Goal: Task Accomplishment & Management: Use online tool/utility

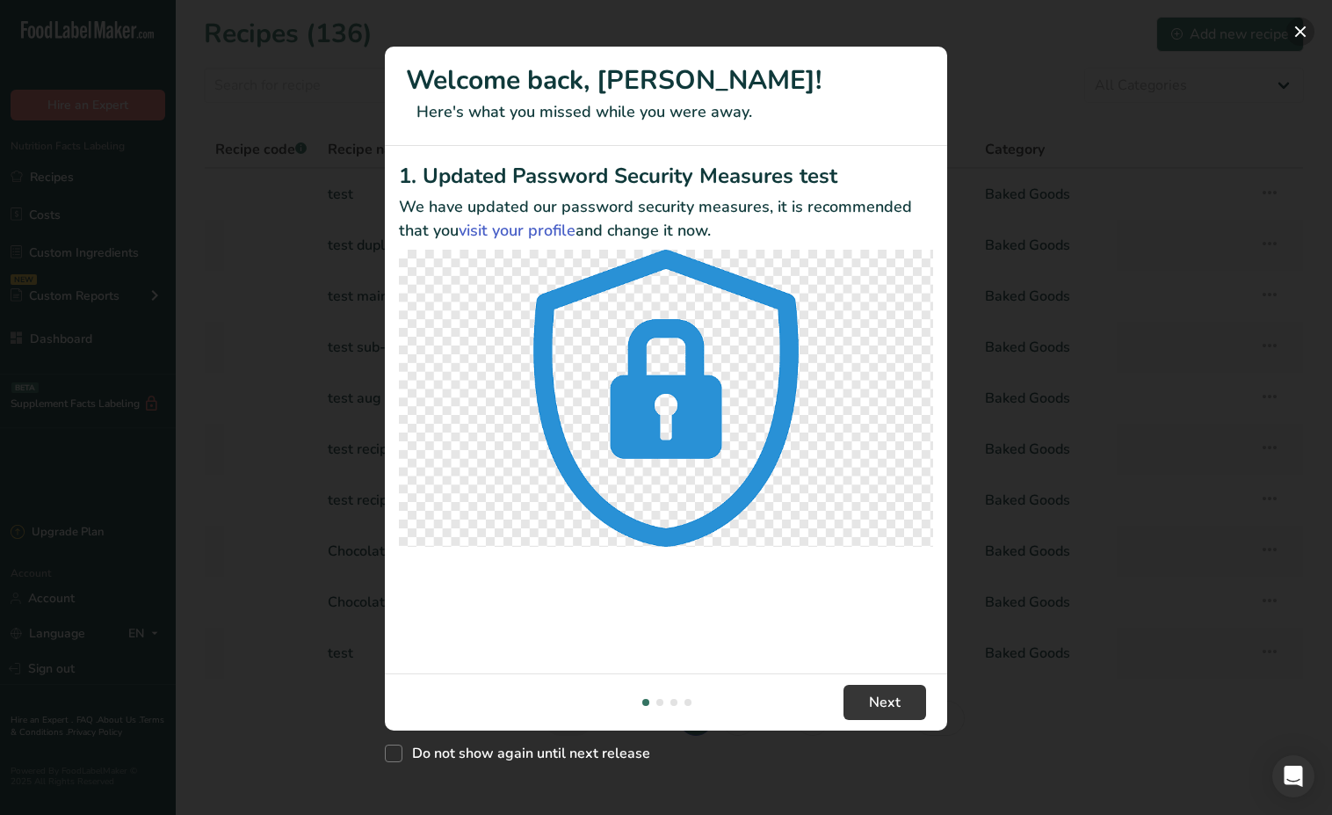
click at [1303, 32] on button "New Features" at bounding box center [1301, 32] width 28 height 28
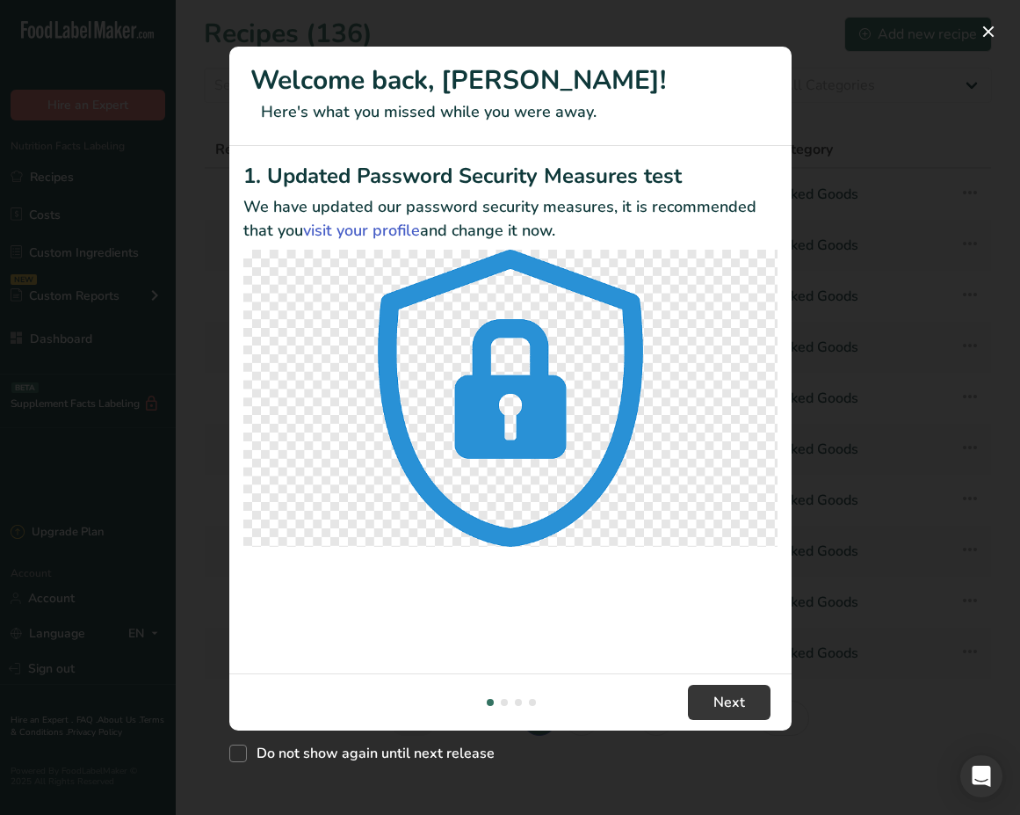
click at [840, 298] on div "New Features" at bounding box center [510, 407] width 1020 height 815
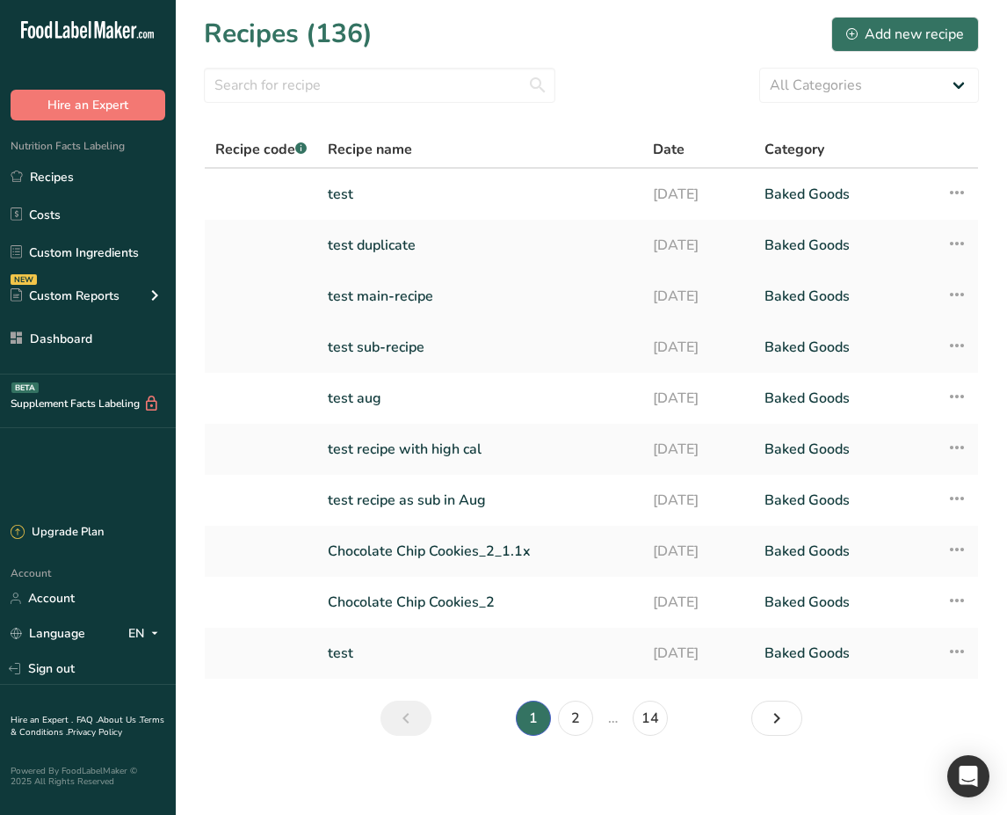
click at [391, 308] on link "test main-recipe" at bounding box center [480, 296] width 304 height 37
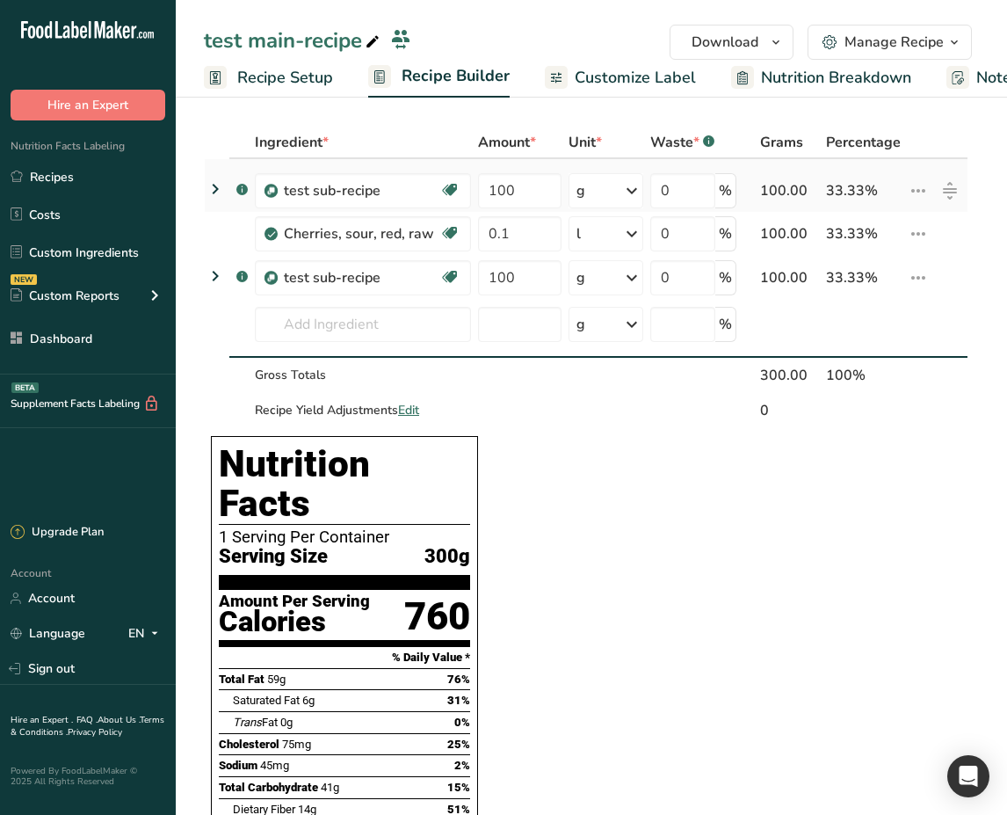
click at [209, 186] on icon at bounding box center [215, 189] width 21 height 32
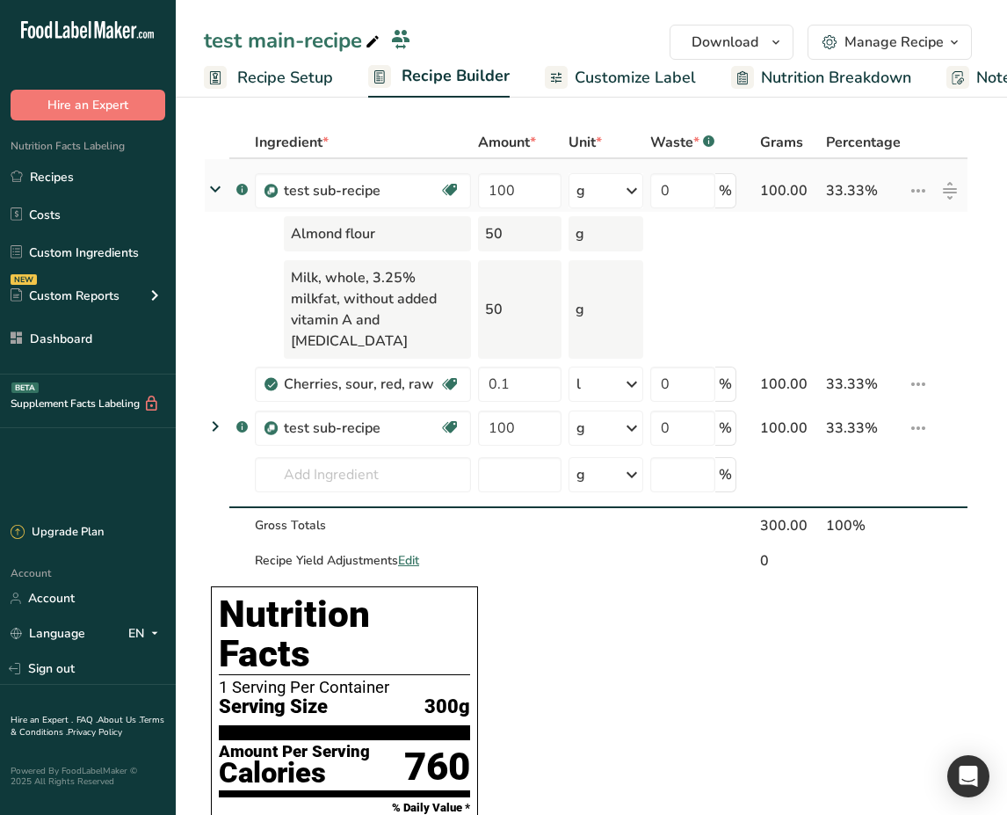
click at [600, 198] on div "g" at bounding box center [606, 190] width 74 height 35
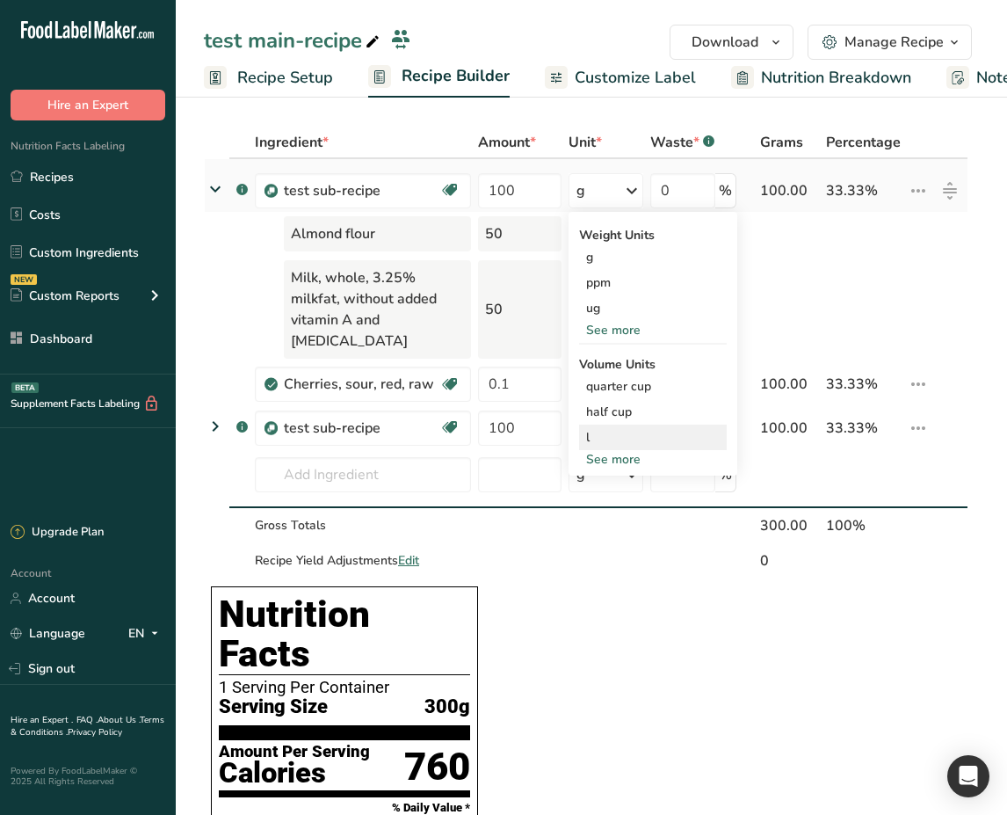
click at [627, 441] on div "l" at bounding box center [653, 437] width 134 height 18
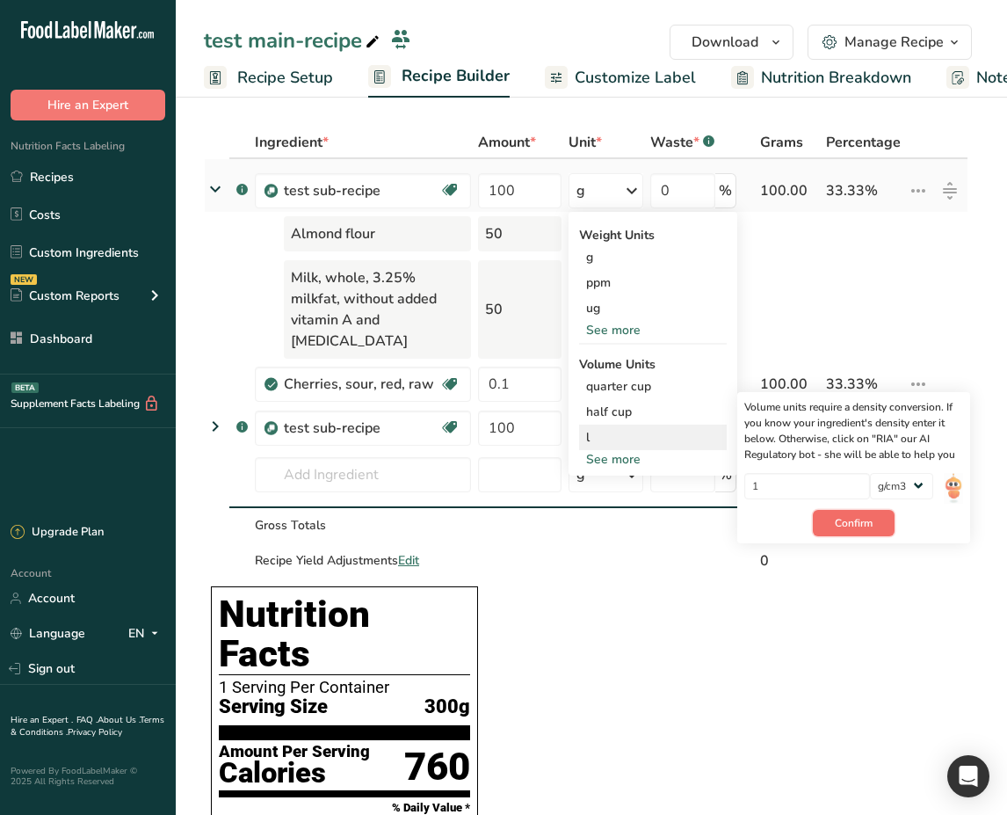
click at [874, 522] on button "Confirm" at bounding box center [854, 523] width 82 height 26
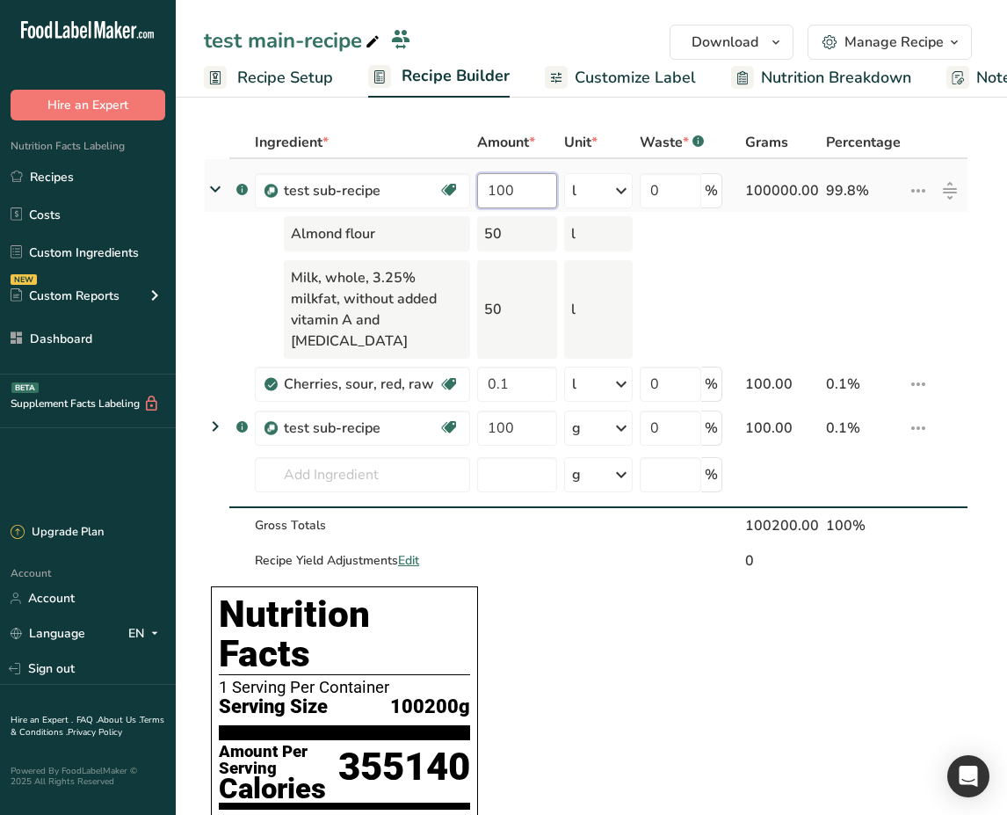
click at [506, 184] on input "100" at bounding box center [516, 190] width 79 height 35
drag, startPoint x: 580, startPoint y: 228, endPoint x: 474, endPoint y: 241, distance: 107.1
click at [474, 241] on tr "Almond flour 50 l" at bounding box center [586, 234] width 763 height 44
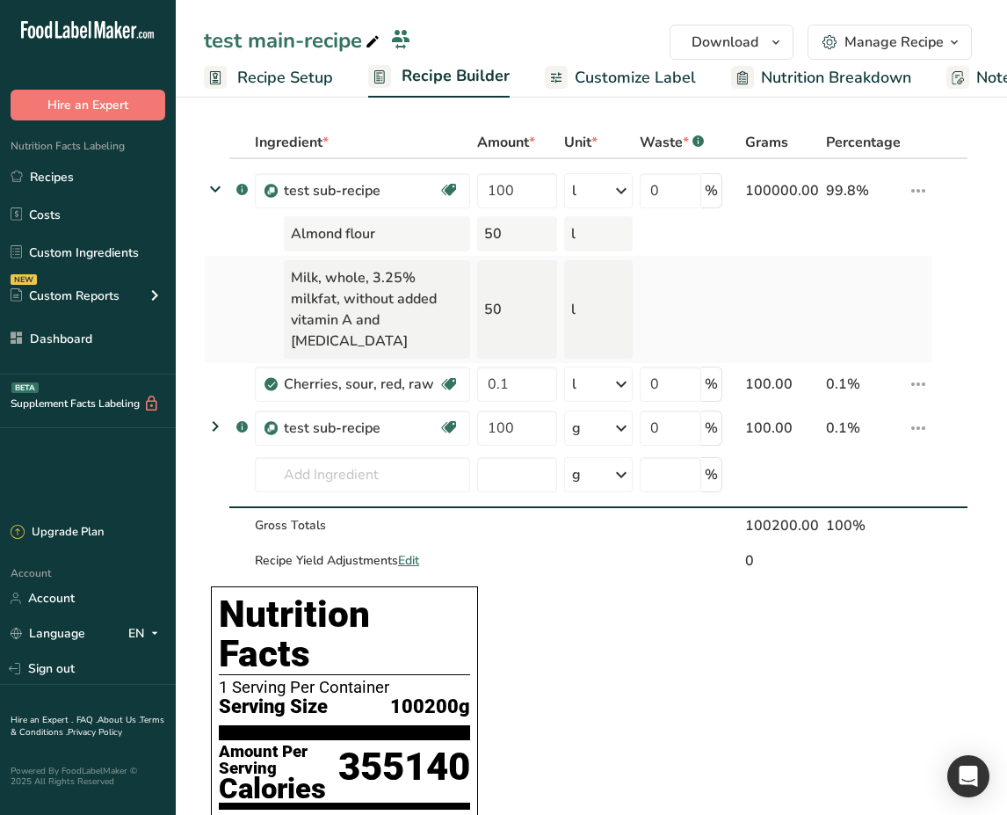
drag, startPoint x: 594, startPoint y: 292, endPoint x: 478, endPoint y: 286, distance: 116.1
click at [478, 286] on tr "Milk, whole, 3.25% milkfat, without added vitamin A and [MEDICAL_DATA] 50 l" at bounding box center [586, 309] width 763 height 107
click at [521, 236] on div "50" at bounding box center [516, 233] width 79 height 35
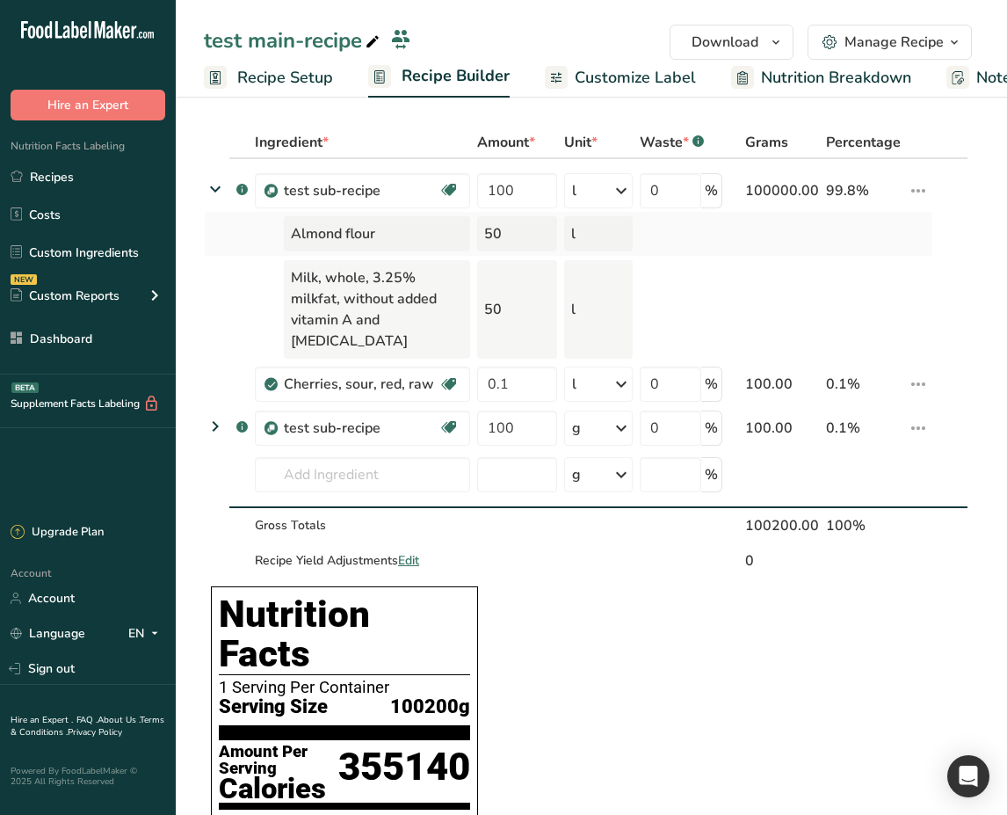
click at [521, 236] on div "50" at bounding box center [516, 233] width 79 height 35
click at [779, 188] on div "100000.00" at bounding box center [782, 190] width 74 height 21
drag, startPoint x: 773, startPoint y: 188, endPoint x: 748, endPoint y: 189, distance: 25.5
click at [748, 189] on td "100000.00" at bounding box center [782, 186] width 81 height 54
drag, startPoint x: 475, startPoint y: 230, endPoint x: 612, endPoint y: 229, distance: 136.2
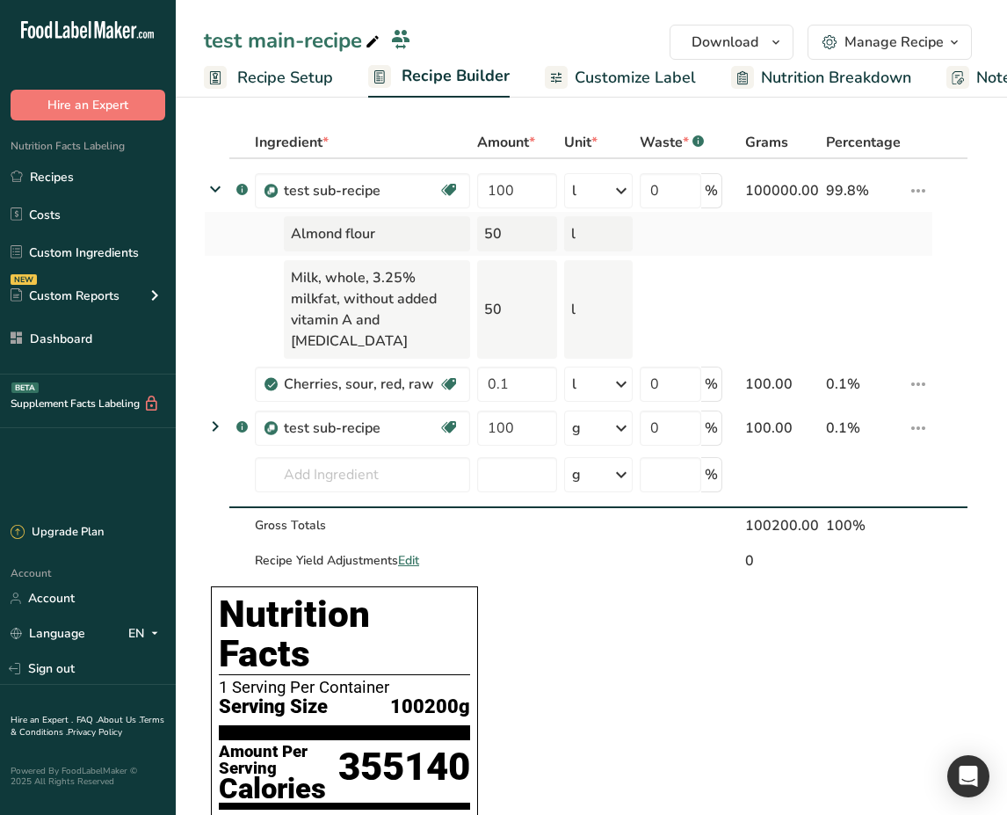
click at [612, 229] on tr "Almond flour 50 l" at bounding box center [586, 234] width 763 height 44
click at [580, 188] on div "l" at bounding box center [598, 190] width 69 height 35
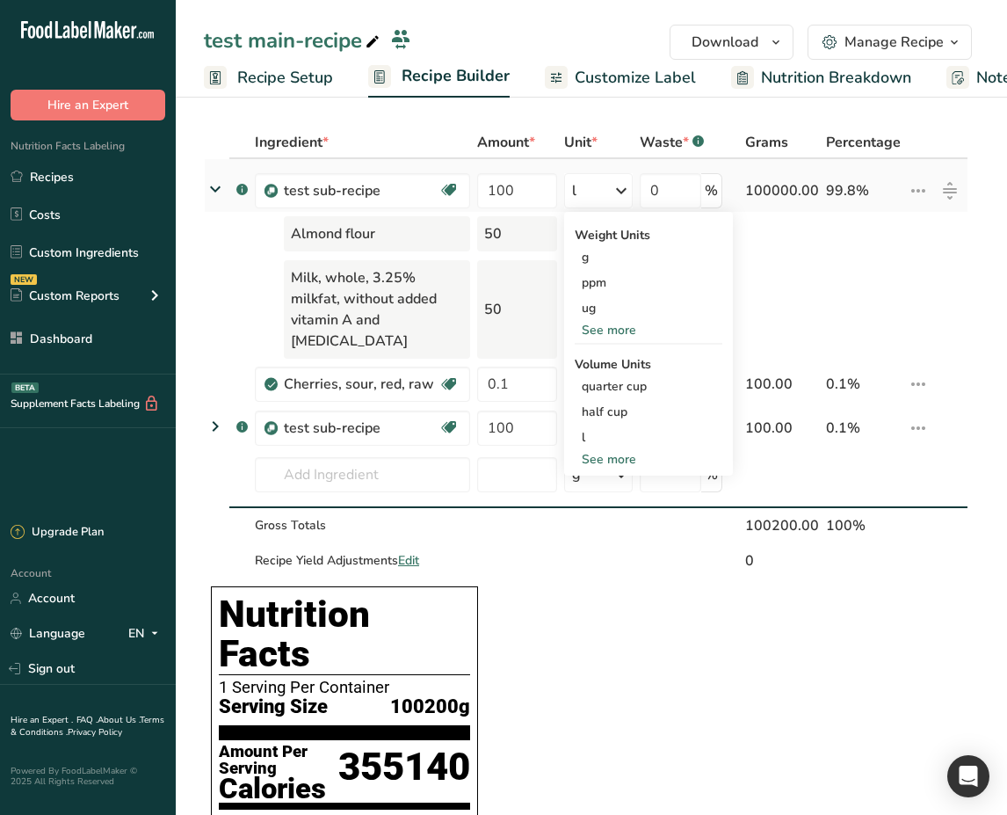
click at [625, 324] on div "See more" at bounding box center [649, 330] width 148 height 18
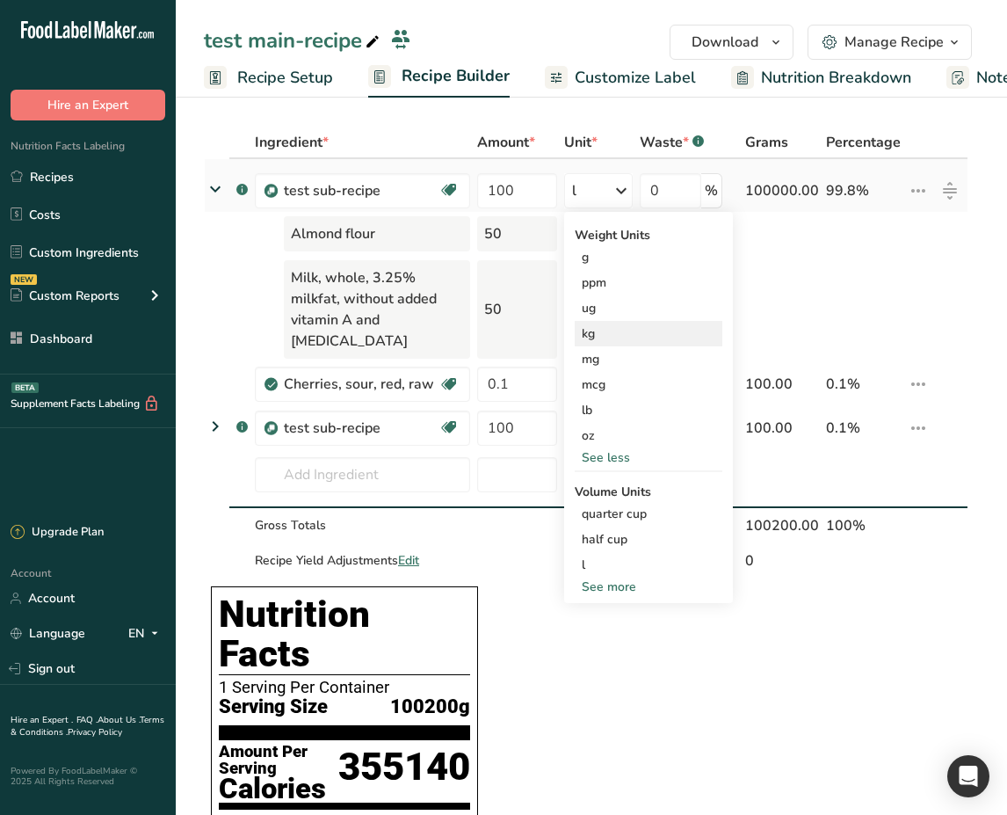
click at [616, 339] on div "kg" at bounding box center [649, 333] width 148 height 25
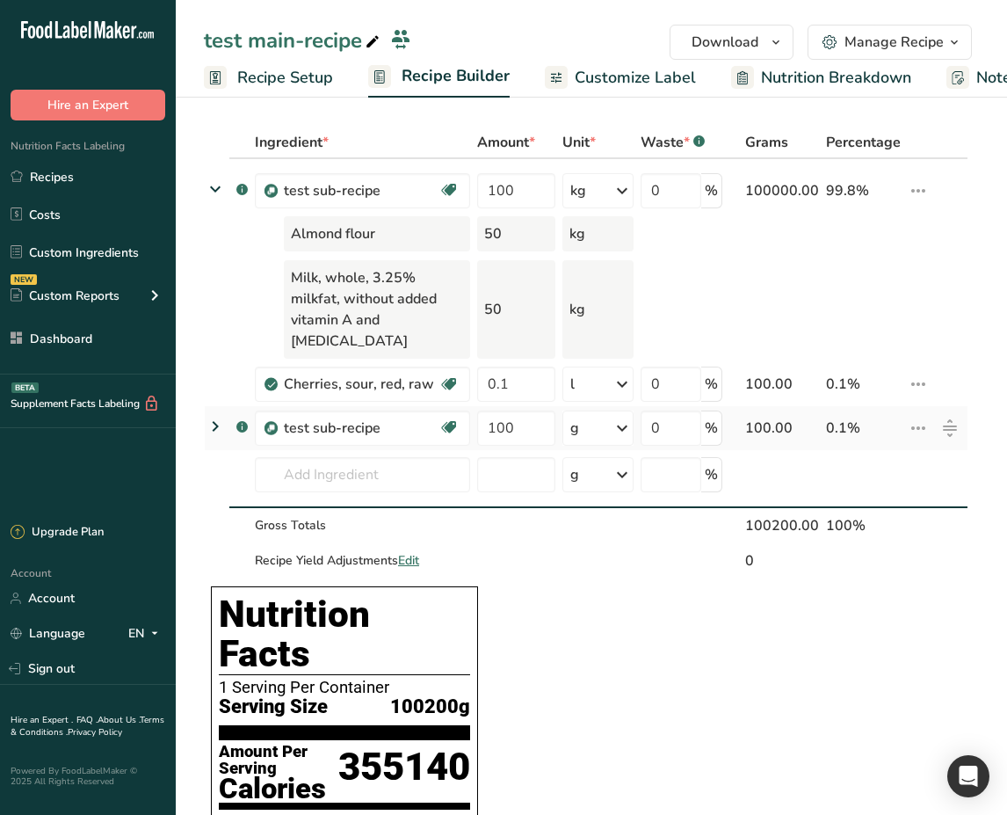
click at [920, 412] on icon at bounding box center [918, 428] width 21 height 32
click at [891, 497] on span "Delete" at bounding box center [878, 506] width 39 height 18
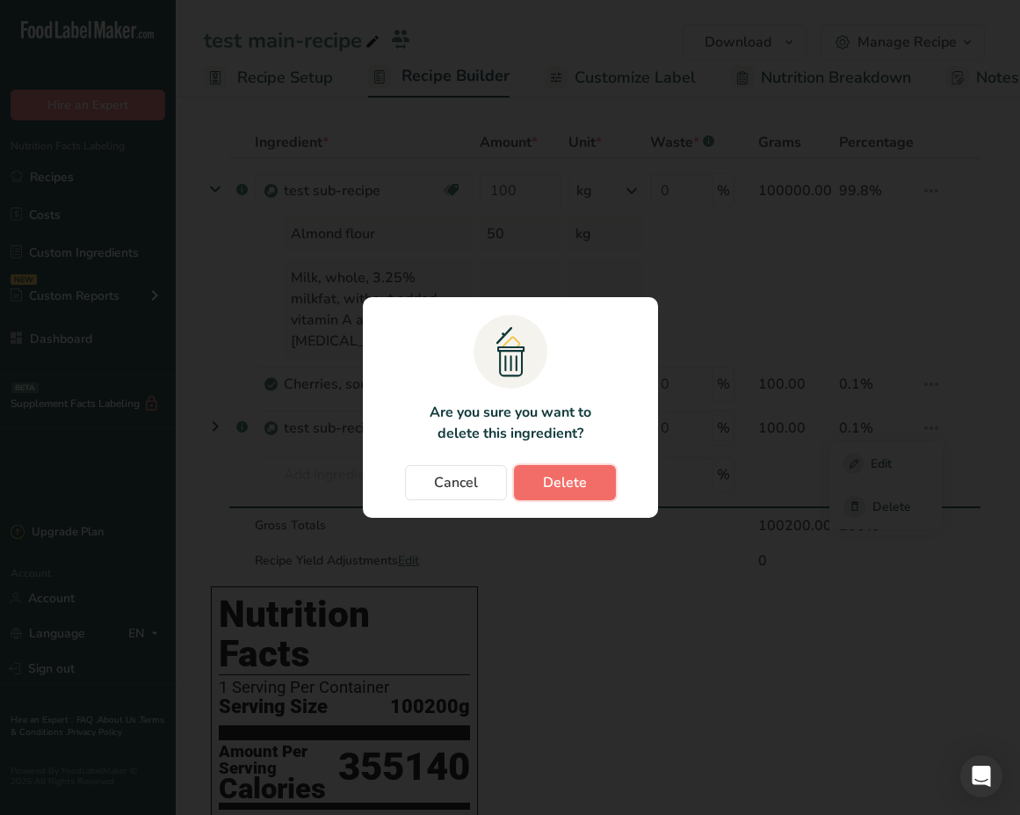
click at [555, 470] on button "Delete" at bounding box center [565, 482] width 102 height 35
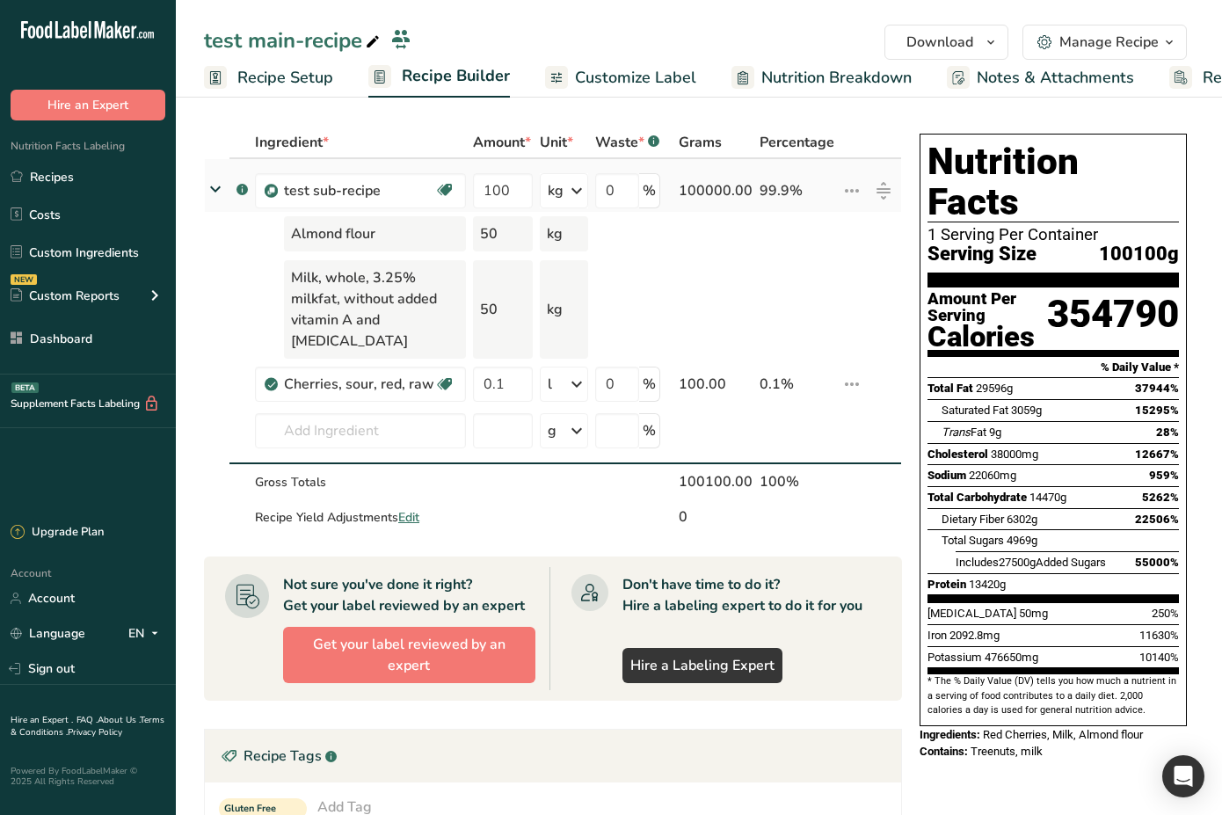
click at [576, 189] on icon at bounding box center [576, 191] width 21 height 32
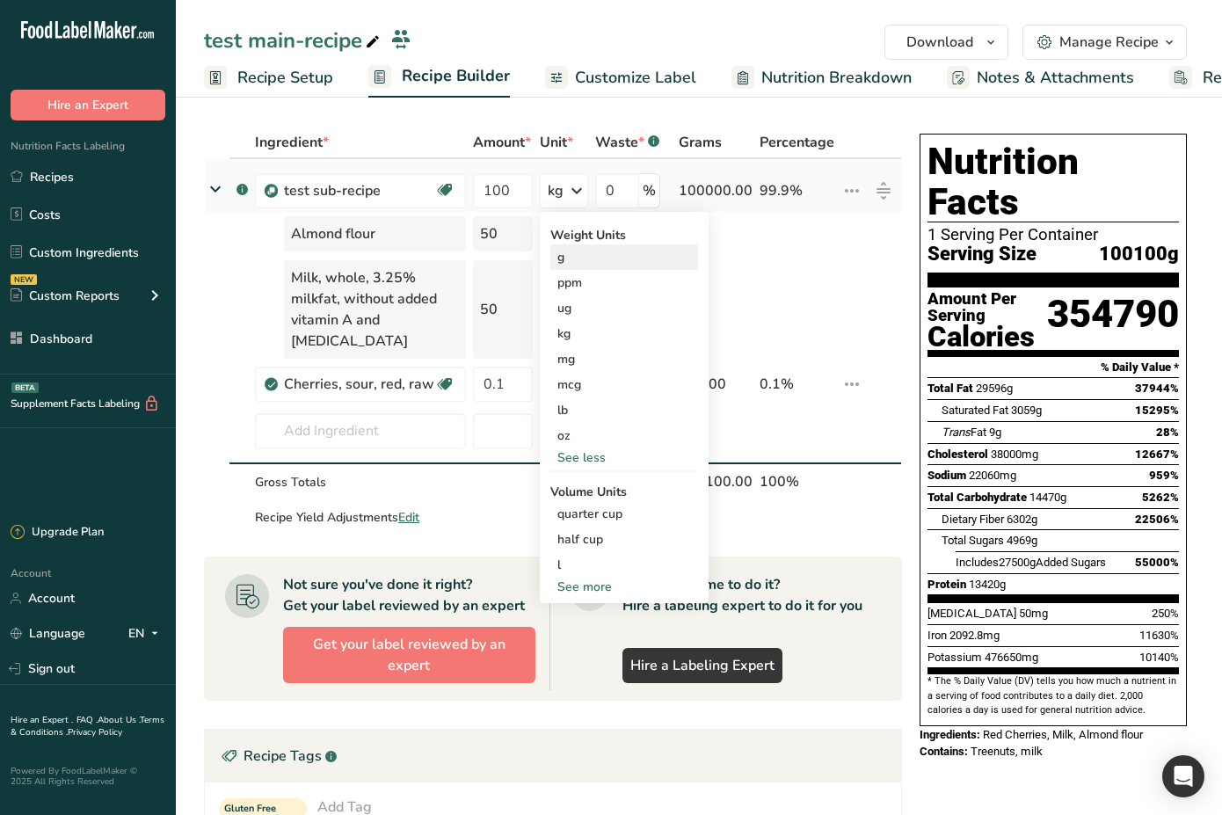
click at [598, 252] on div "g" at bounding box center [624, 256] width 148 height 25
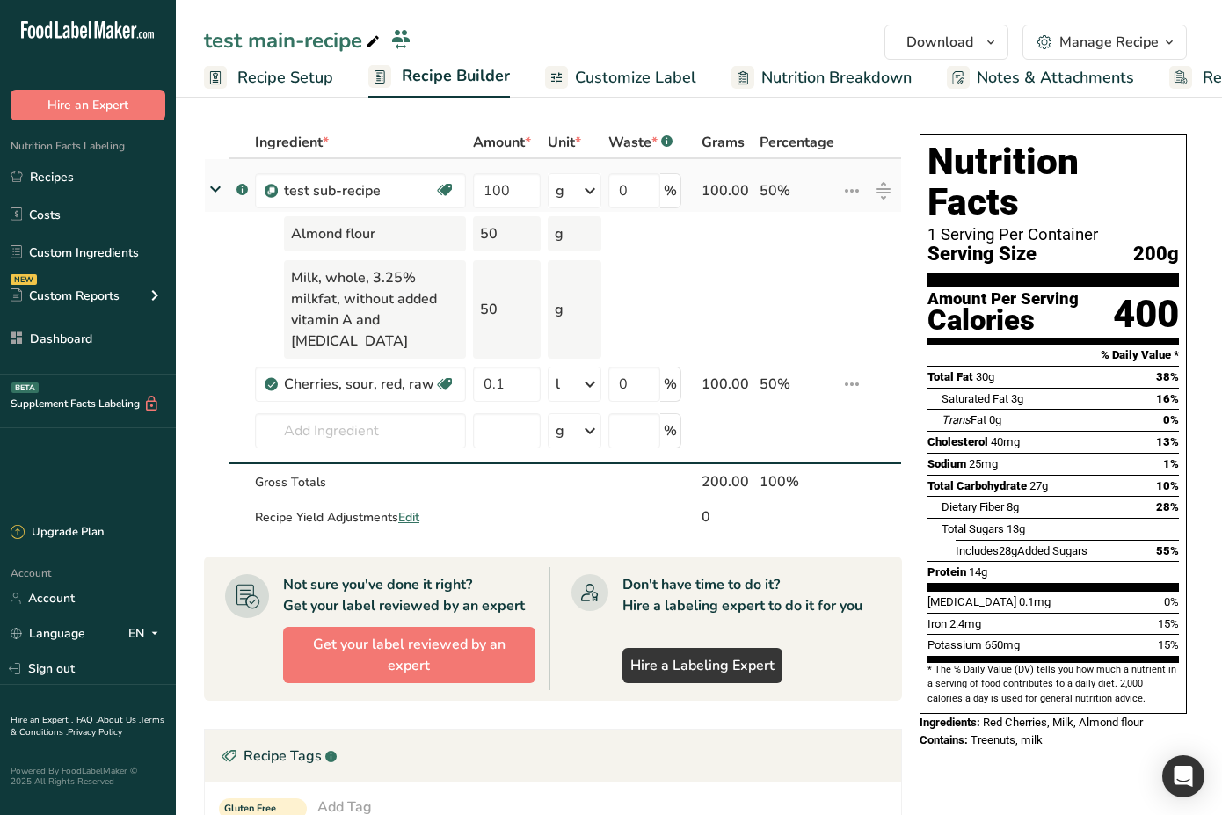
click at [845, 190] on icon at bounding box center [851, 191] width 21 height 32
click at [807, 228] on span "Edit" at bounding box center [801, 225] width 21 height 18
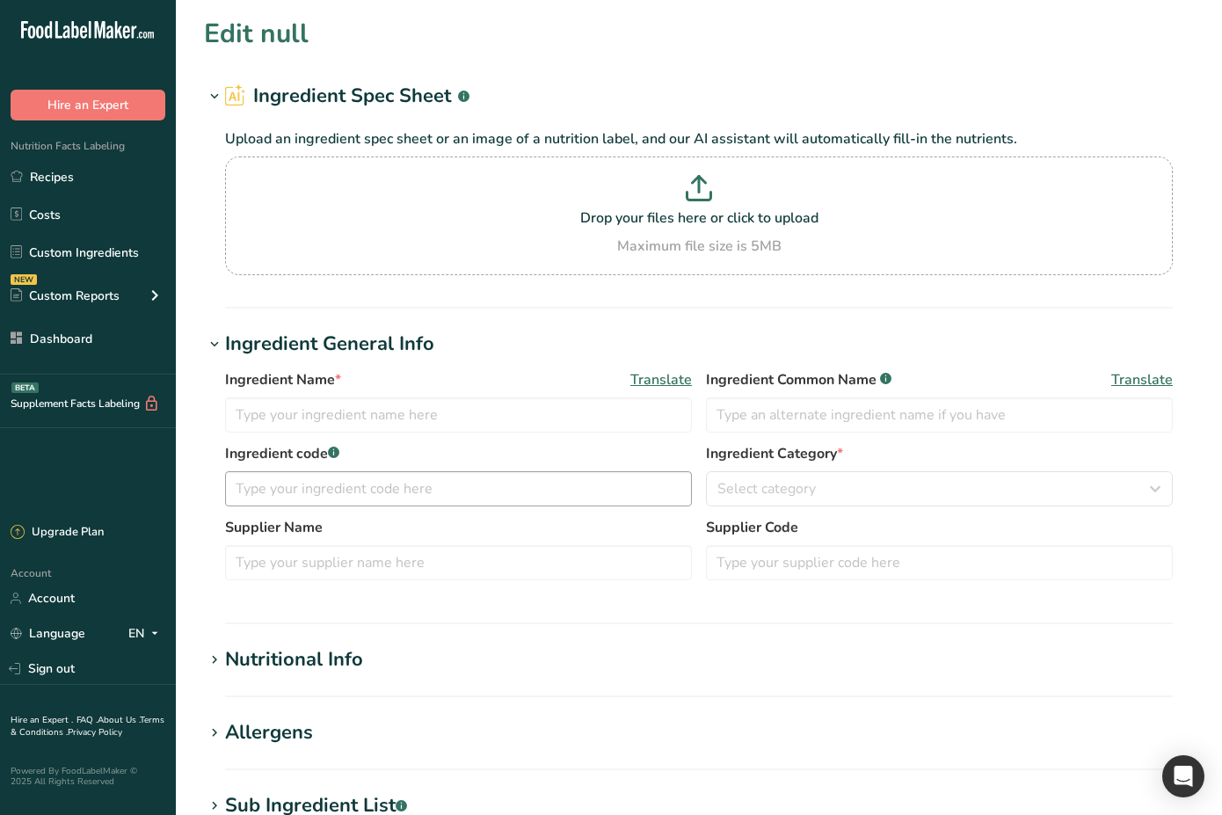
type input "test sub-recipe"
